Goal: Information Seeking & Learning: Learn about a topic

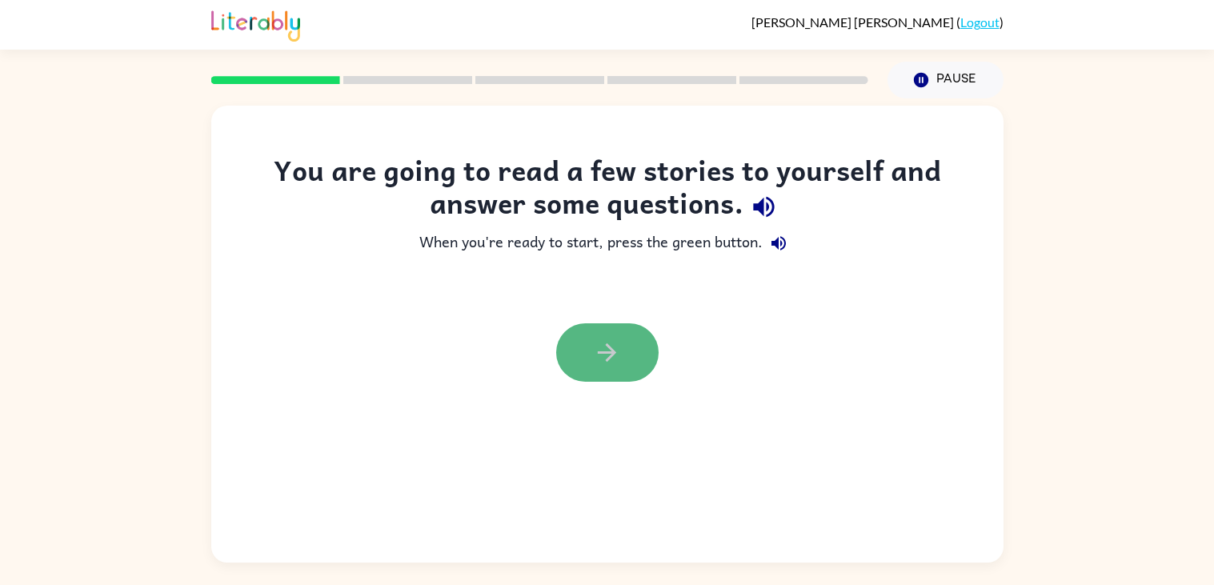
click at [607, 358] on icon "button" at bounding box center [607, 352] width 18 height 18
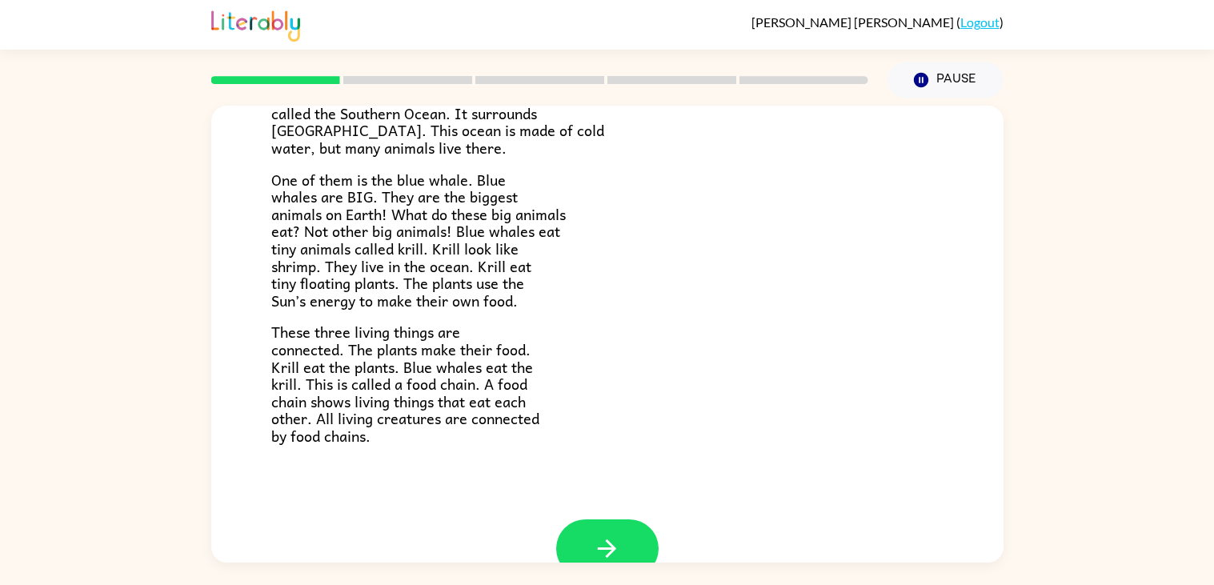
scroll to position [222, 0]
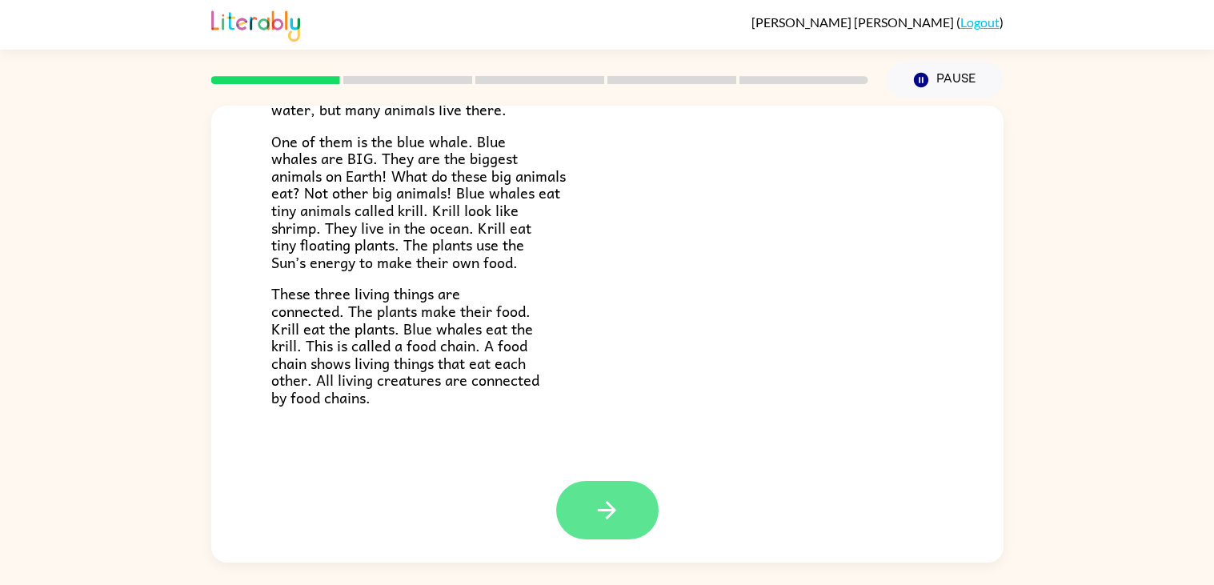
click at [576, 516] on button "button" at bounding box center [607, 510] width 102 height 58
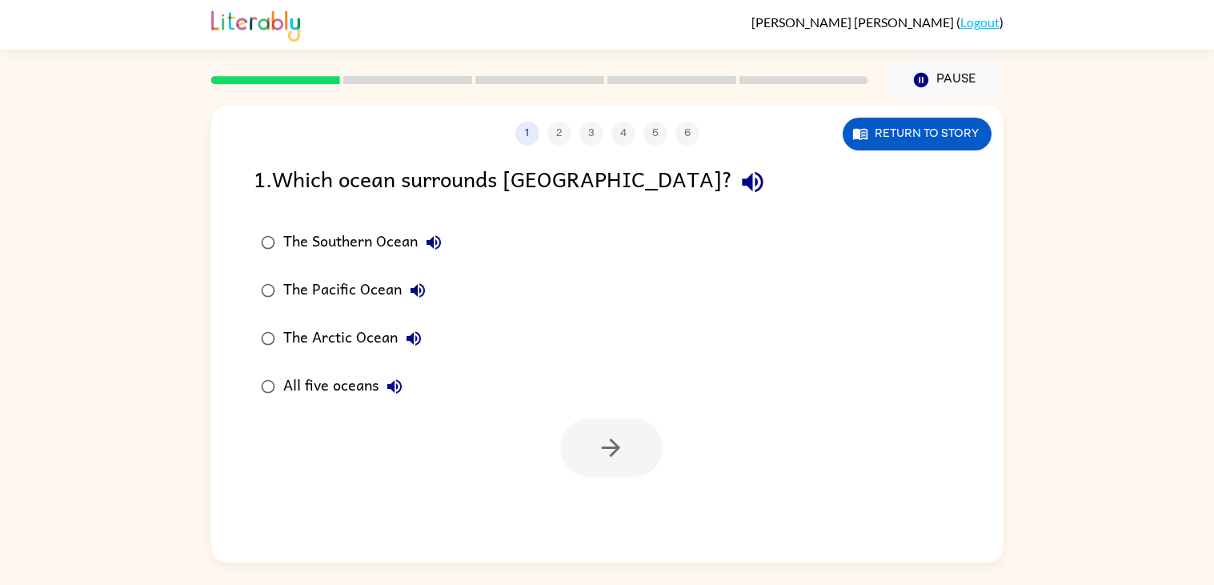
scroll to position [0, 0]
click at [598, 459] on icon "button" at bounding box center [611, 448] width 28 height 28
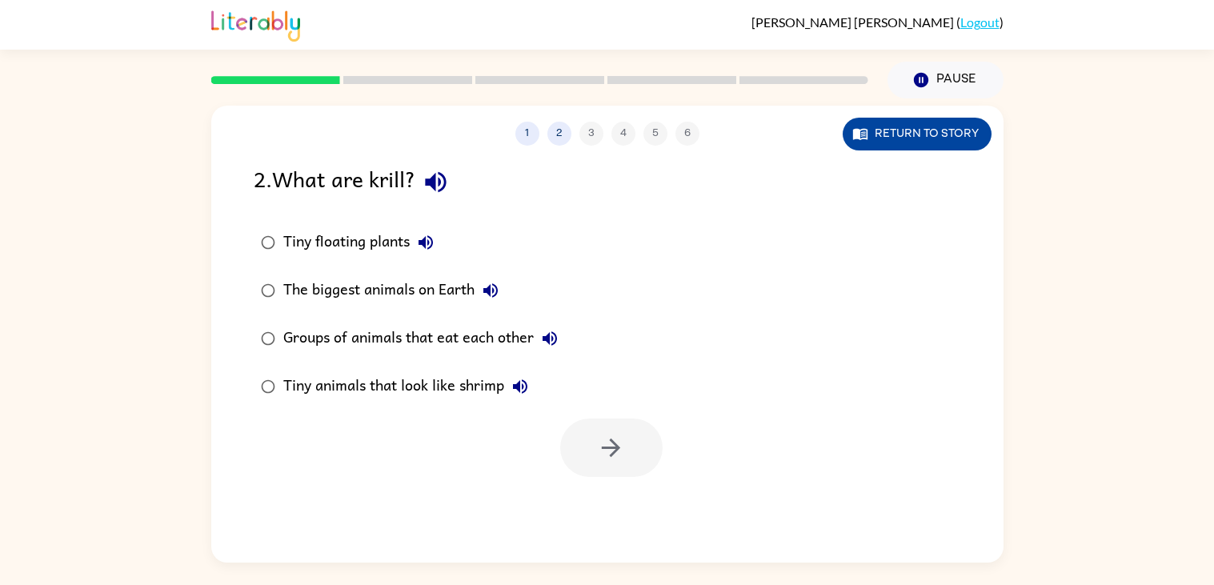
click at [947, 134] on button "Return to story" at bounding box center [917, 134] width 149 height 33
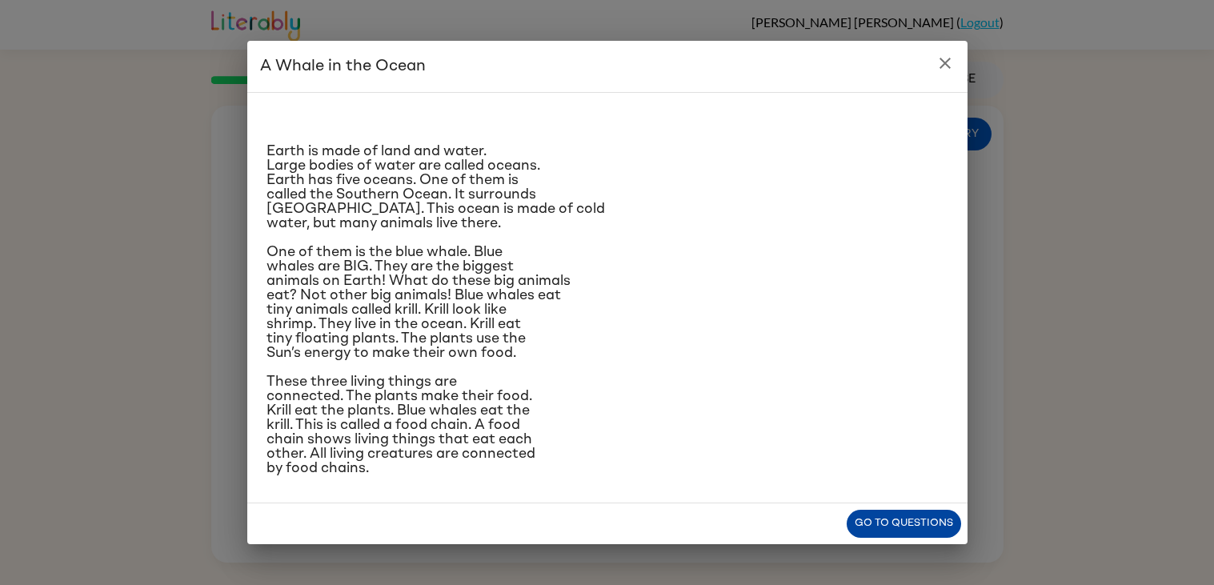
click at [899, 528] on button "Go to questions" at bounding box center [904, 524] width 114 height 28
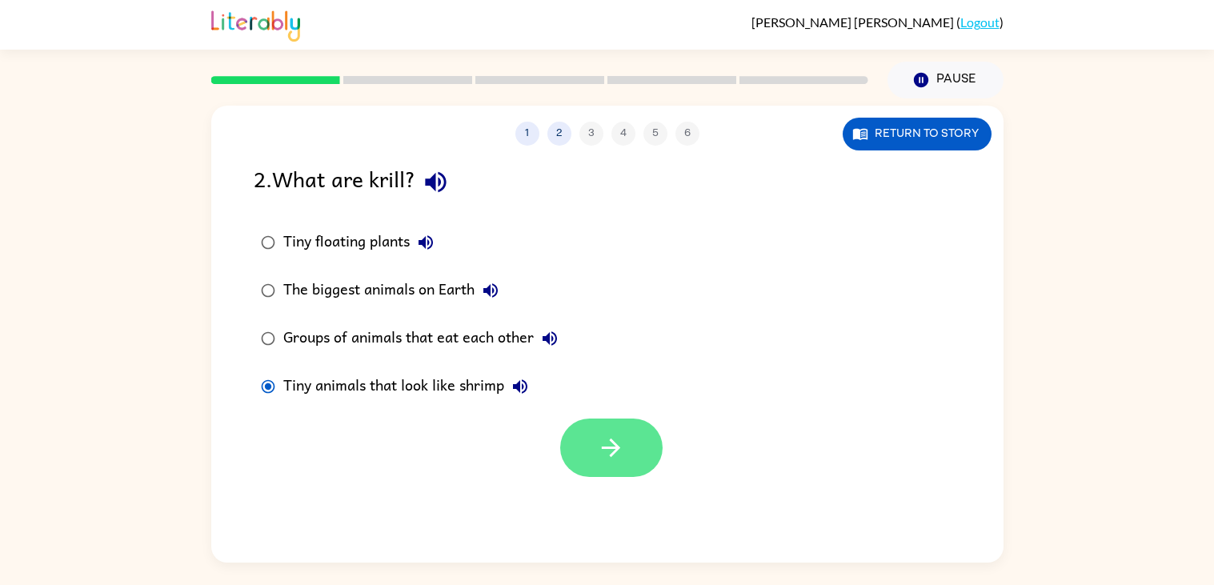
click at [636, 469] on button "button" at bounding box center [611, 447] width 102 height 58
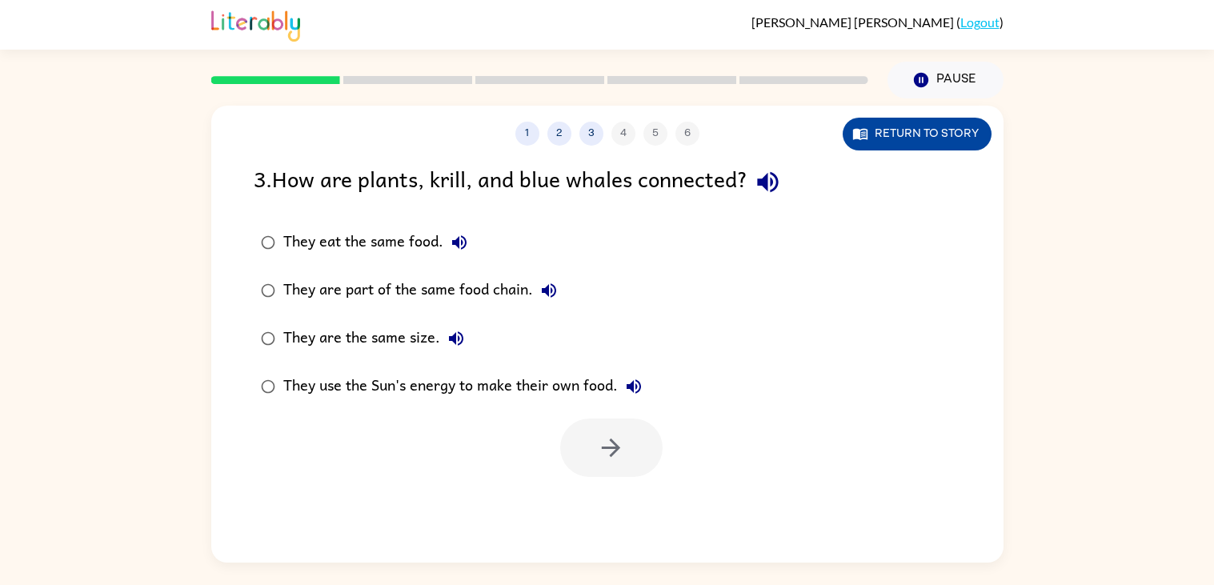
click at [926, 138] on button "Return to story" at bounding box center [917, 134] width 149 height 33
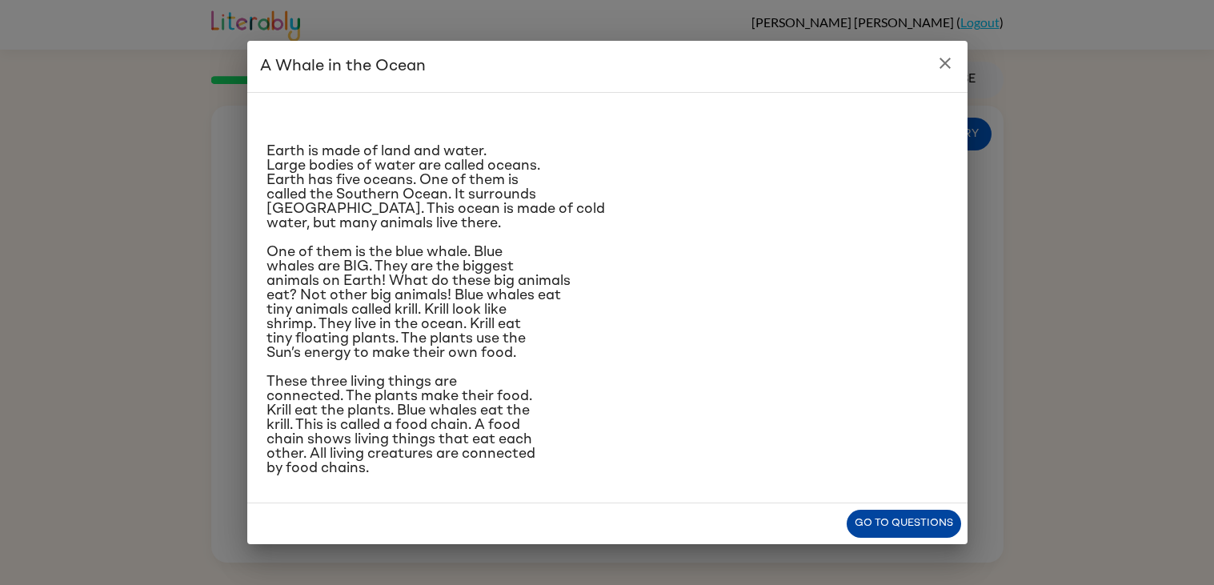
click at [906, 521] on button "Go to questions" at bounding box center [904, 524] width 114 height 28
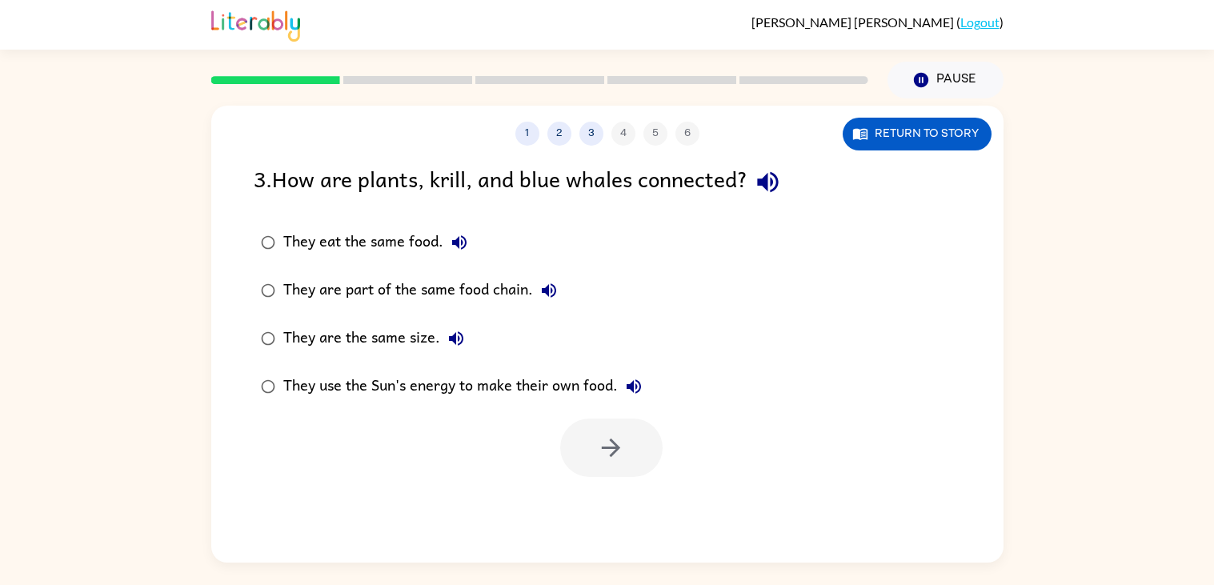
click at [315, 286] on div "They are part of the same food chain." at bounding box center [424, 290] width 282 height 32
click at [596, 471] on button "button" at bounding box center [611, 447] width 102 height 58
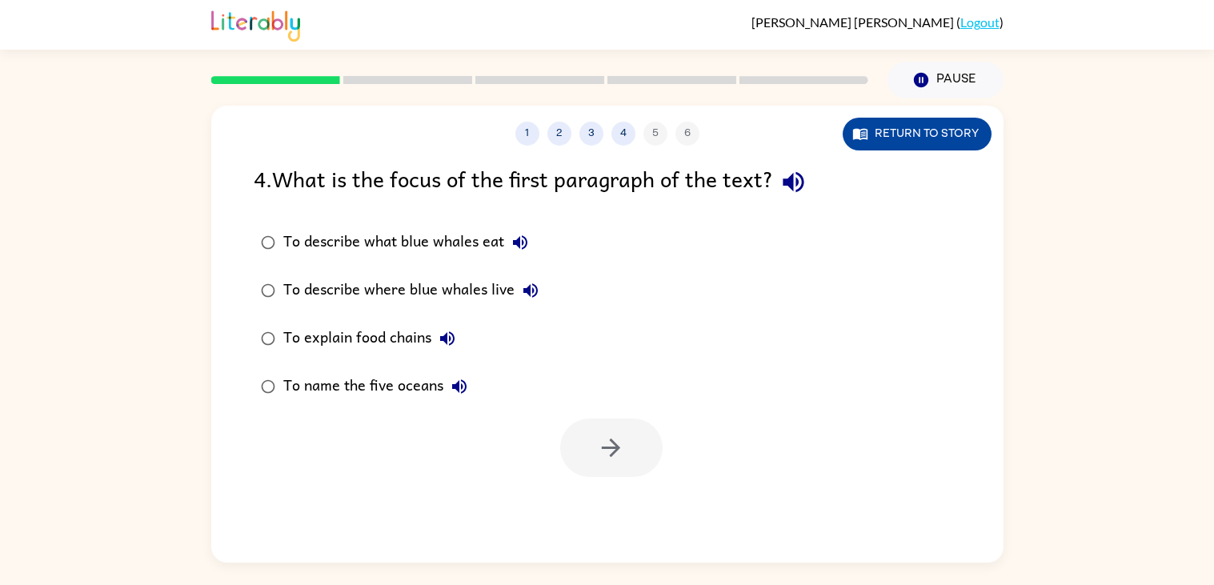
click at [955, 141] on button "Return to story" at bounding box center [917, 134] width 149 height 33
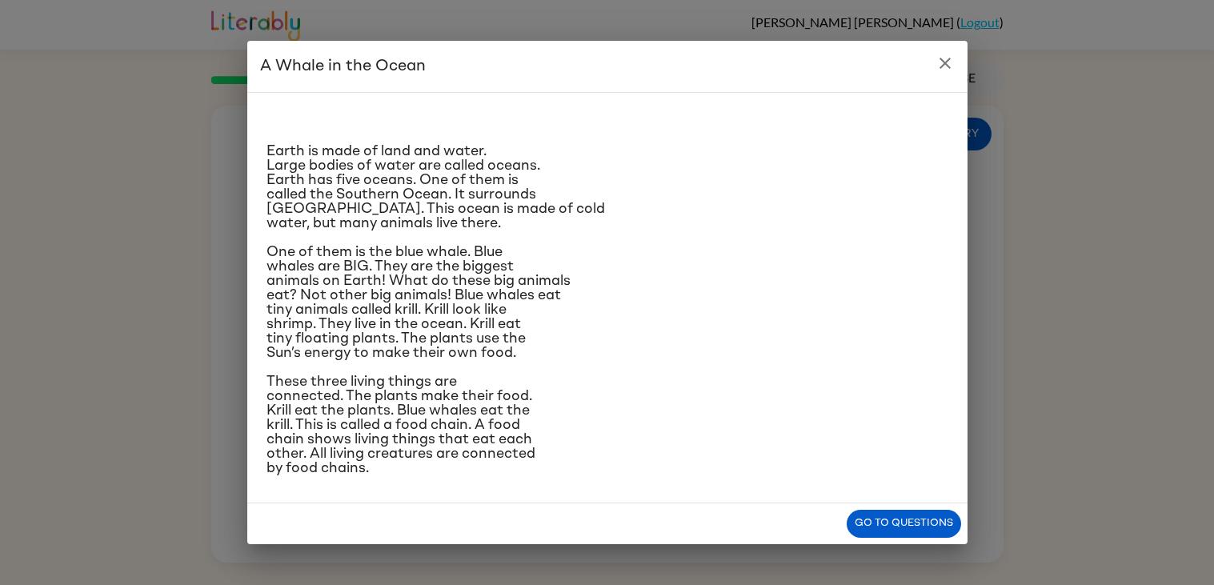
click at [951, 73] on icon "close" at bounding box center [944, 63] width 19 height 19
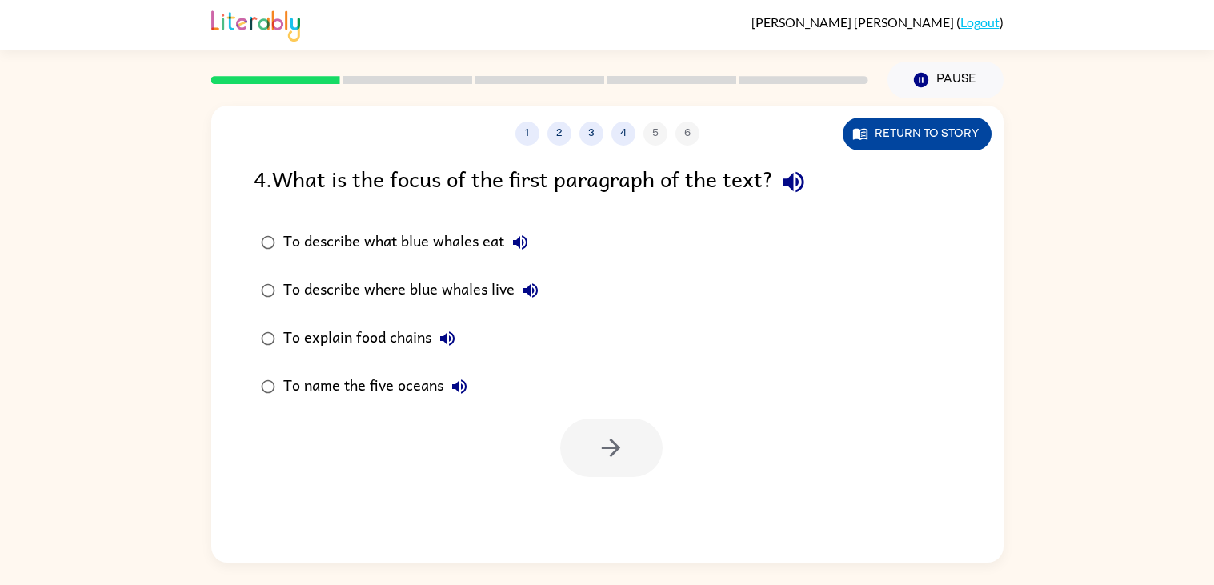
click at [962, 129] on button "Return to story" at bounding box center [917, 134] width 149 height 33
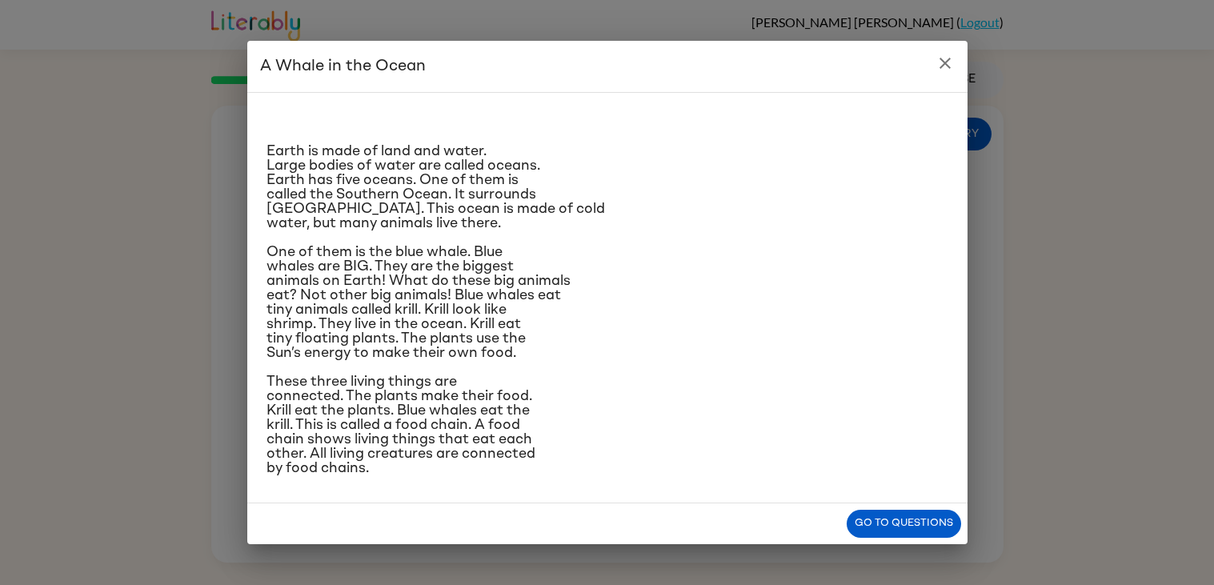
click at [935, 81] on h2 "A Whale in the Ocean" at bounding box center [607, 66] width 720 height 51
click at [942, 69] on icon "close" at bounding box center [944, 63] width 11 height 11
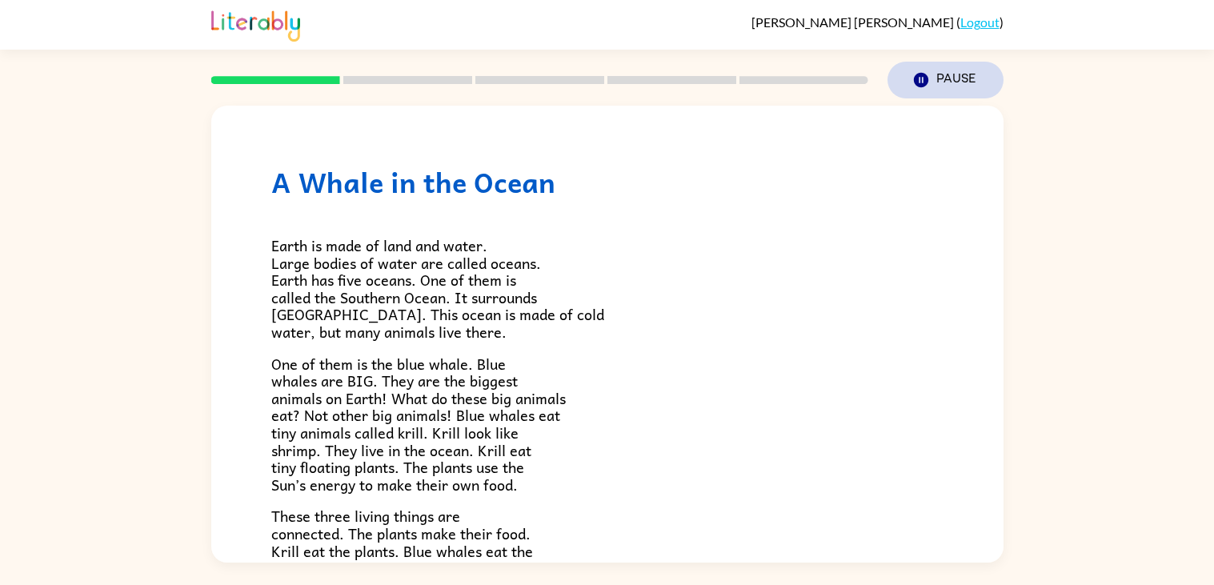
click at [927, 82] on icon "button" at bounding box center [920, 80] width 14 height 14
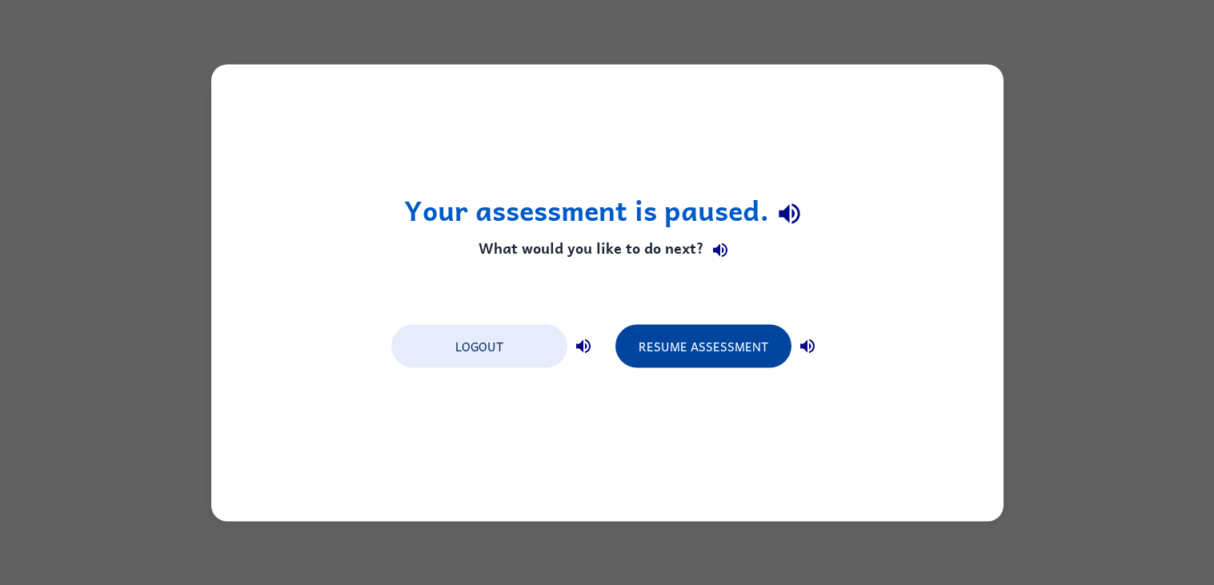
click at [740, 351] on button "Resume Assessment" at bounding box center [703, 345] width 176 height 43
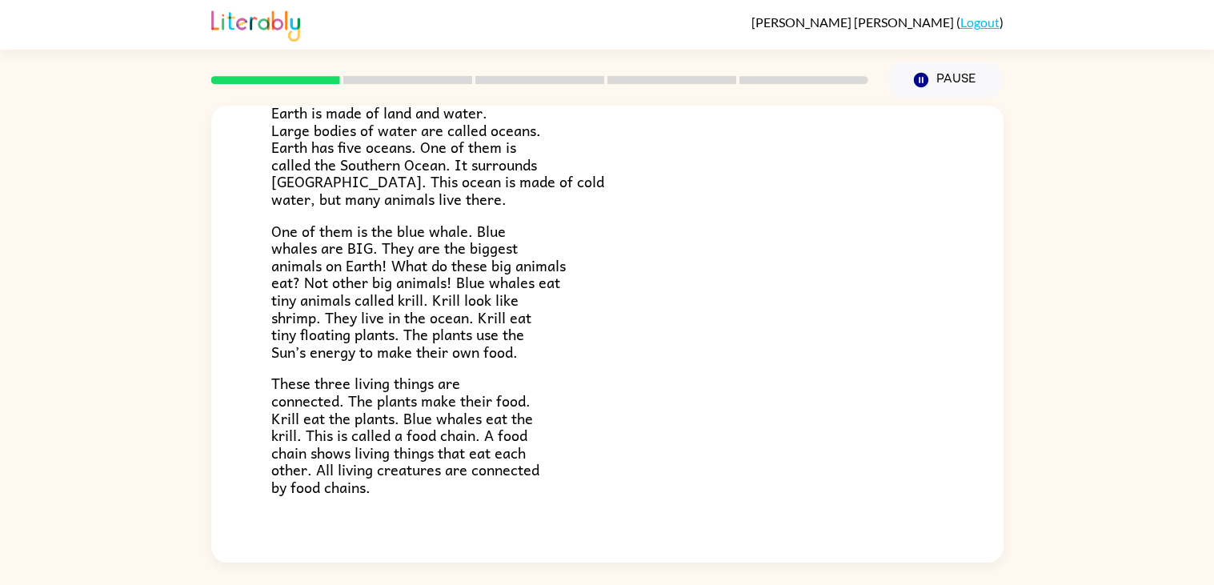
scroll to position [222, 0]
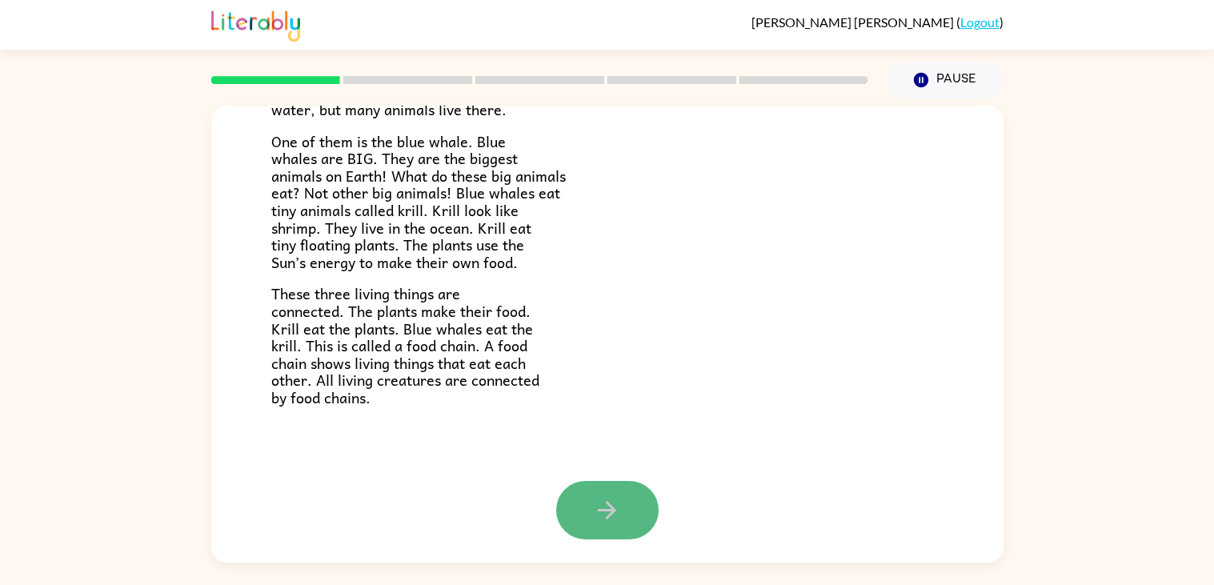
click at [625, 532] on button "button" at bounding box center [607, 510] width 102 height 58
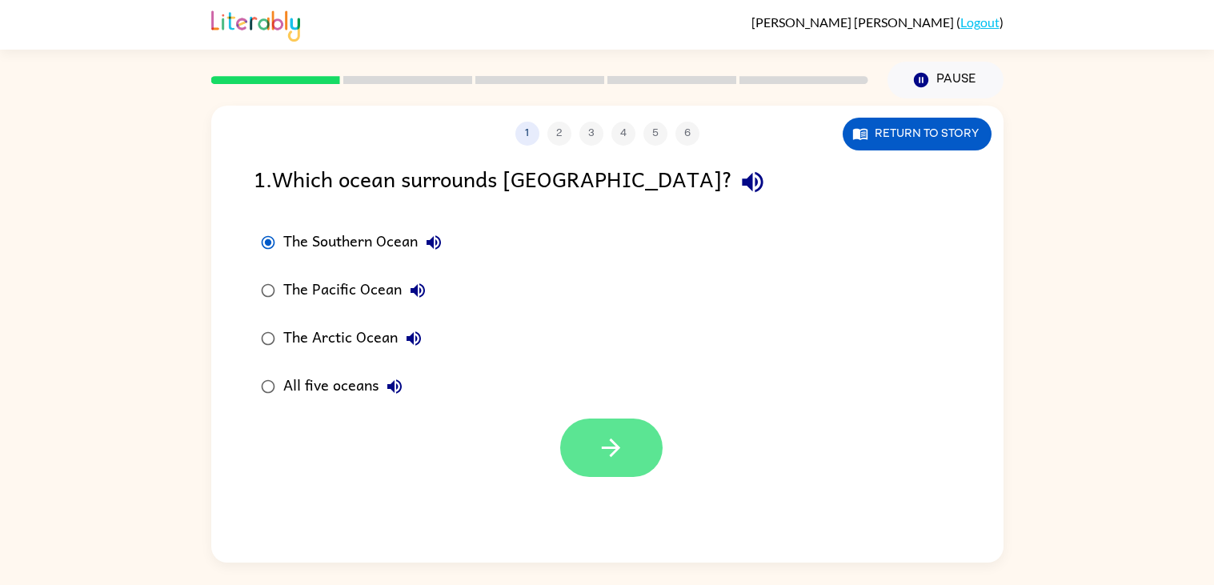
click at [638, 445] on button "button" at bounding box center [611, 447] width 102 height 58
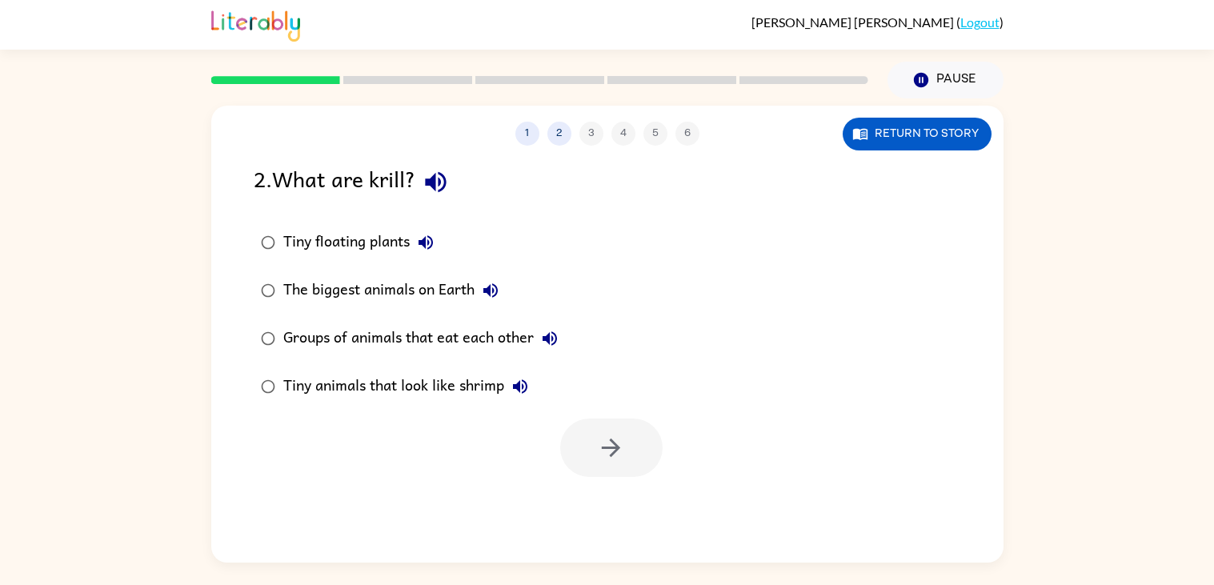
click at [304, 390] on div "Tiny animals that look like shrimp" at bounding box center [409, 386] width 253 height 32
click at [623, 461] on icon "button" at bounding box center [611, 448] width 28 height 28
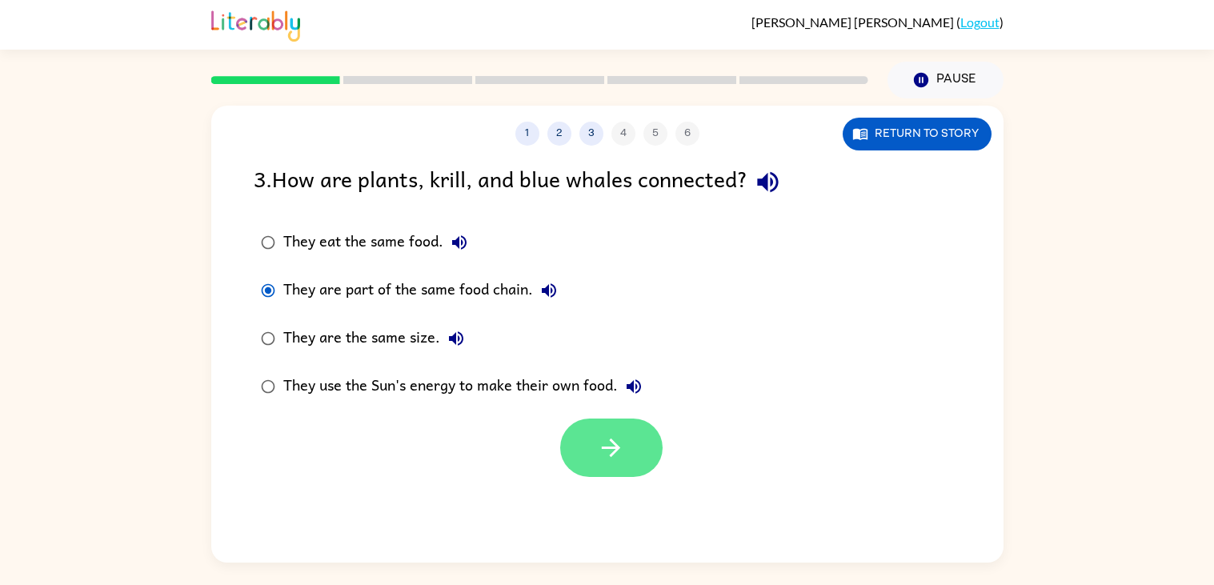
click at [606, 463] on button "button" at bounding box center [611, 447] width 102 height 58
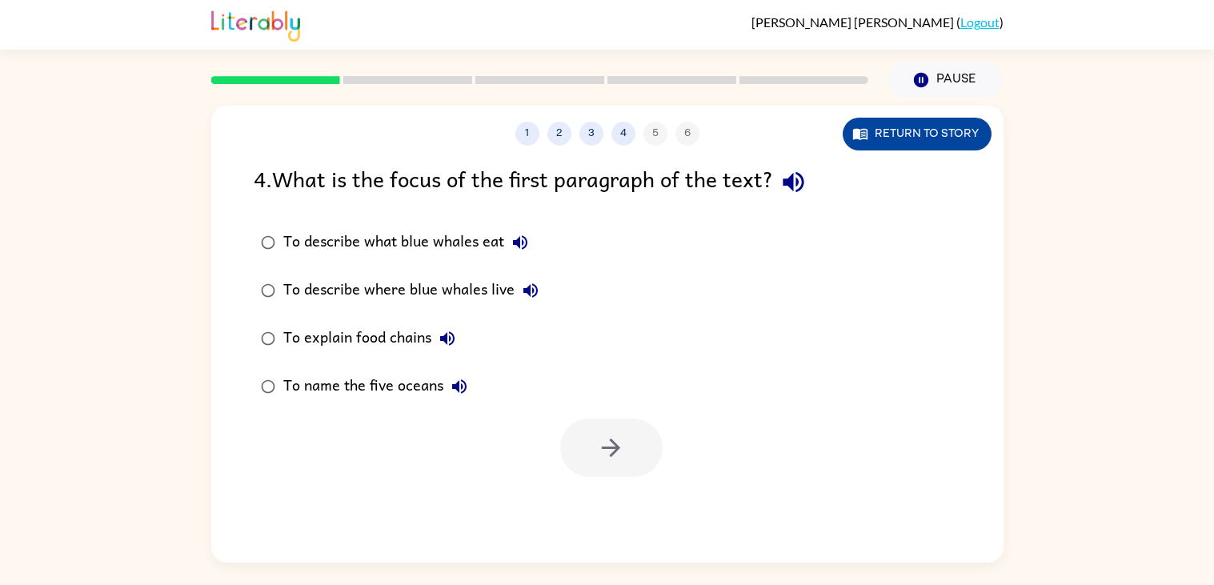
click at [875, 131] on button "Return to story" at bounding box center [917, 134] width 149 height 33
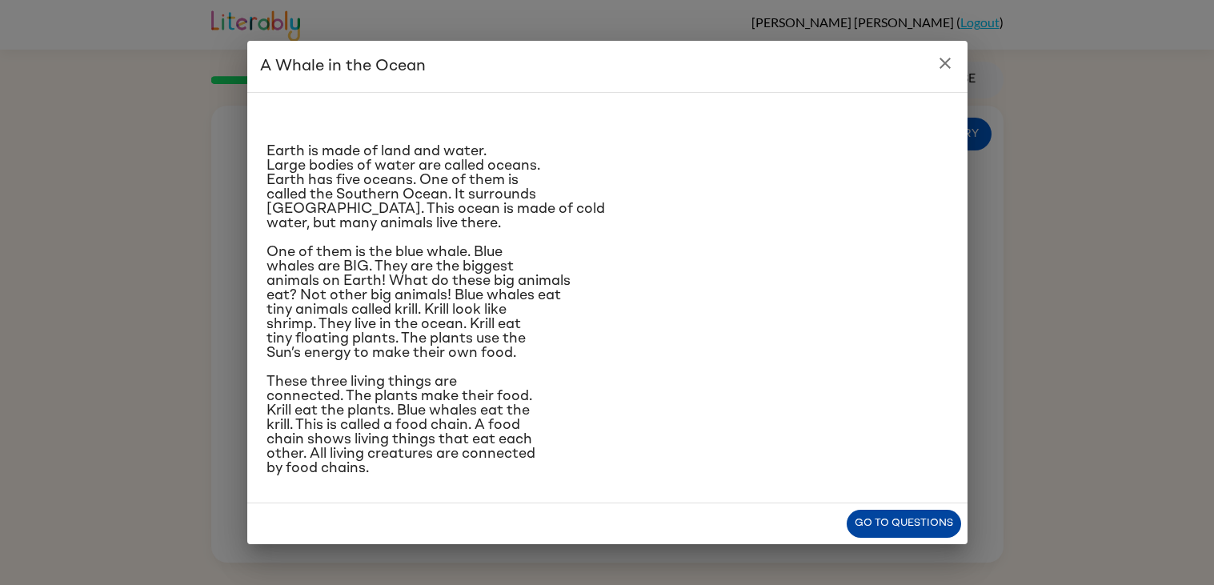
click at [902, 523] on button "Go to questions" at bounding box center [904, 524] width 114 height 28
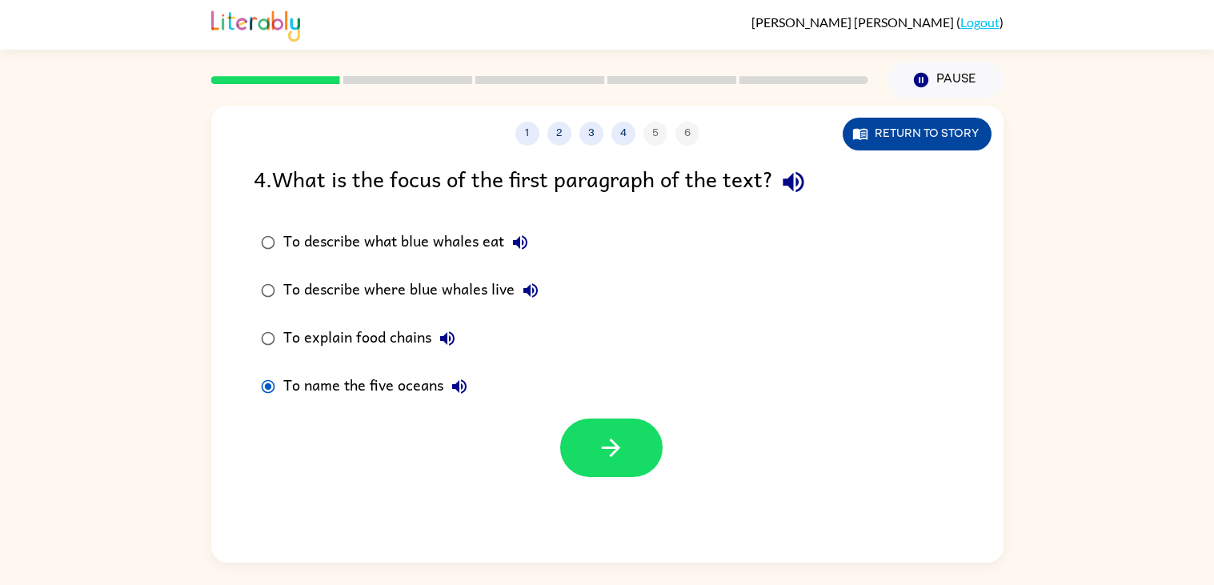
click at [875, 129] on button "Return to story" at bounding box center [917, 134] width 149 height 33
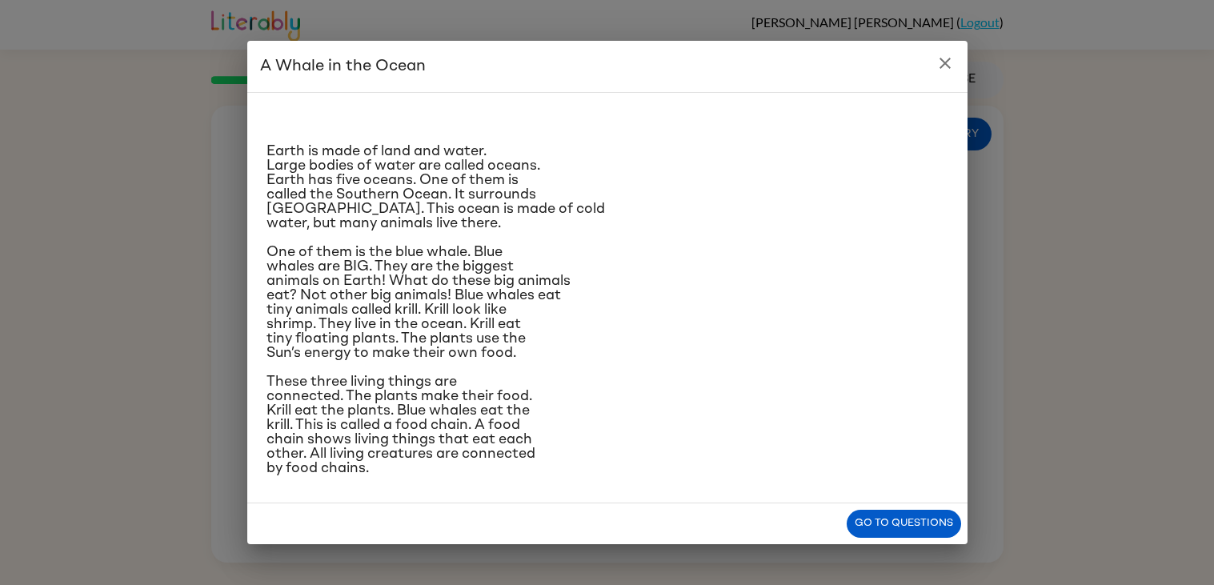
click at [954, 62] on button "close" at bounding box center [945, 63] width 32 height 32
